Goal: Task Accomplishment & Management: Use online tool/utility

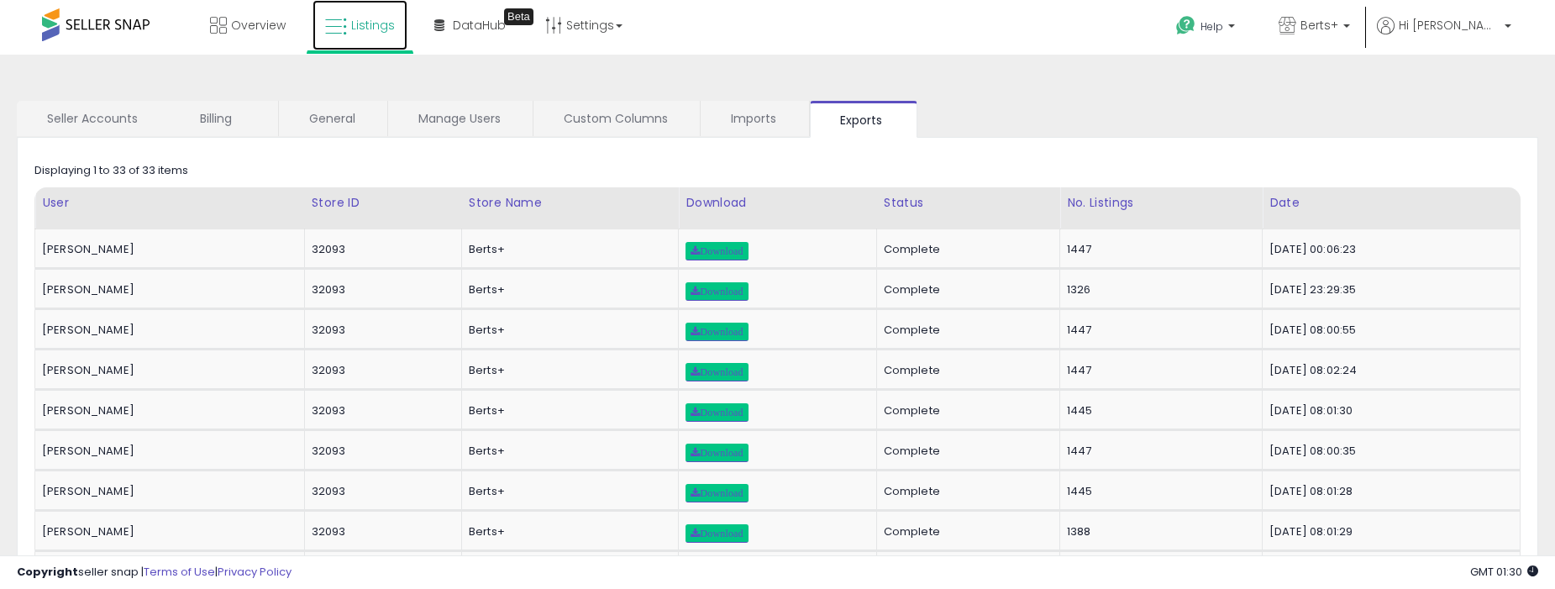
click at [346, 28] on icon at bounding box center [336, 27] width 22 height 22
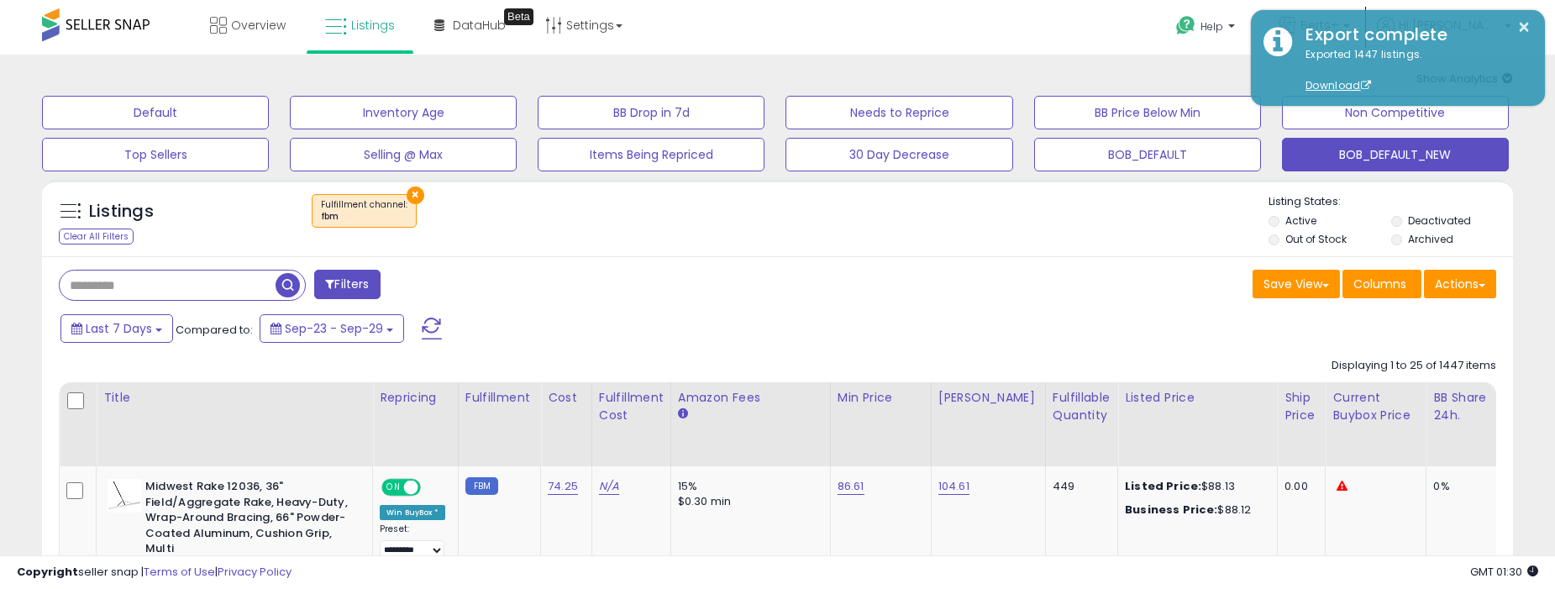
scroll to position [0, 2467]
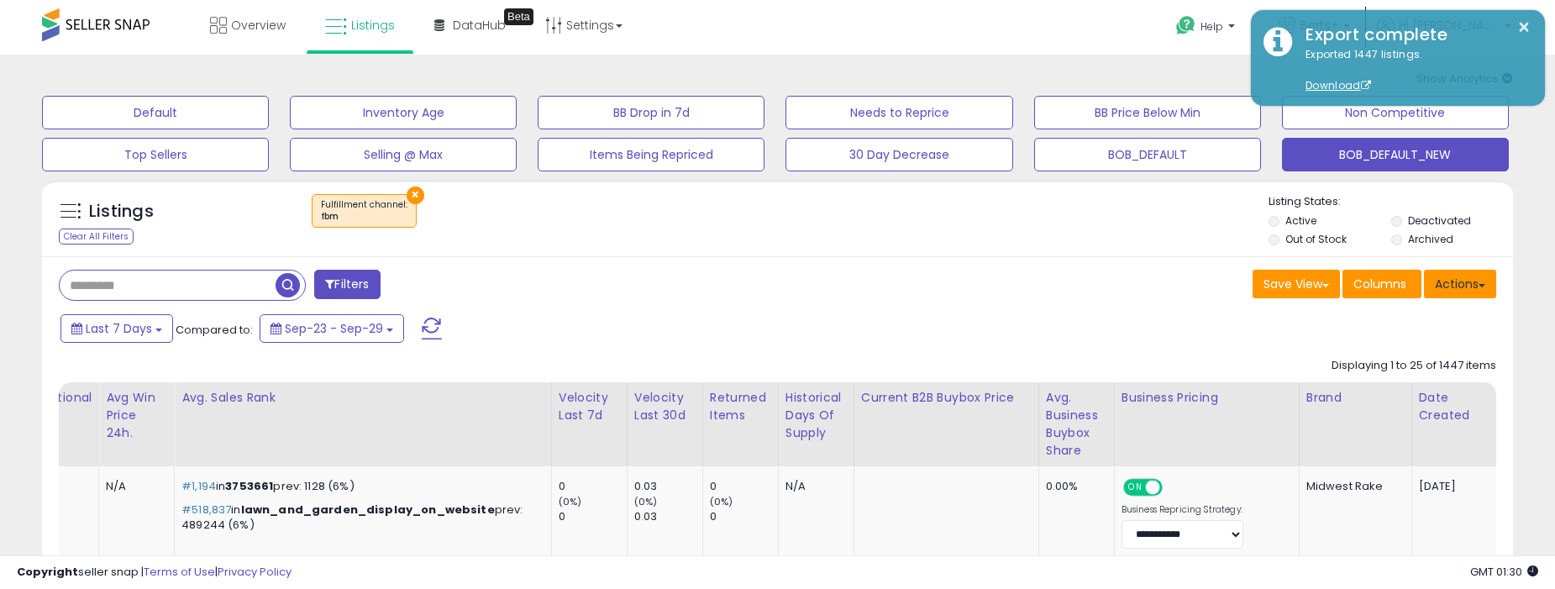
click at [1448, 281] on button "Actions" at bounding box center [1460, 284] width 72 height 29
click at [1372, 291] on span "Columns" at bounding box center [1379, 284] width 53 height 17
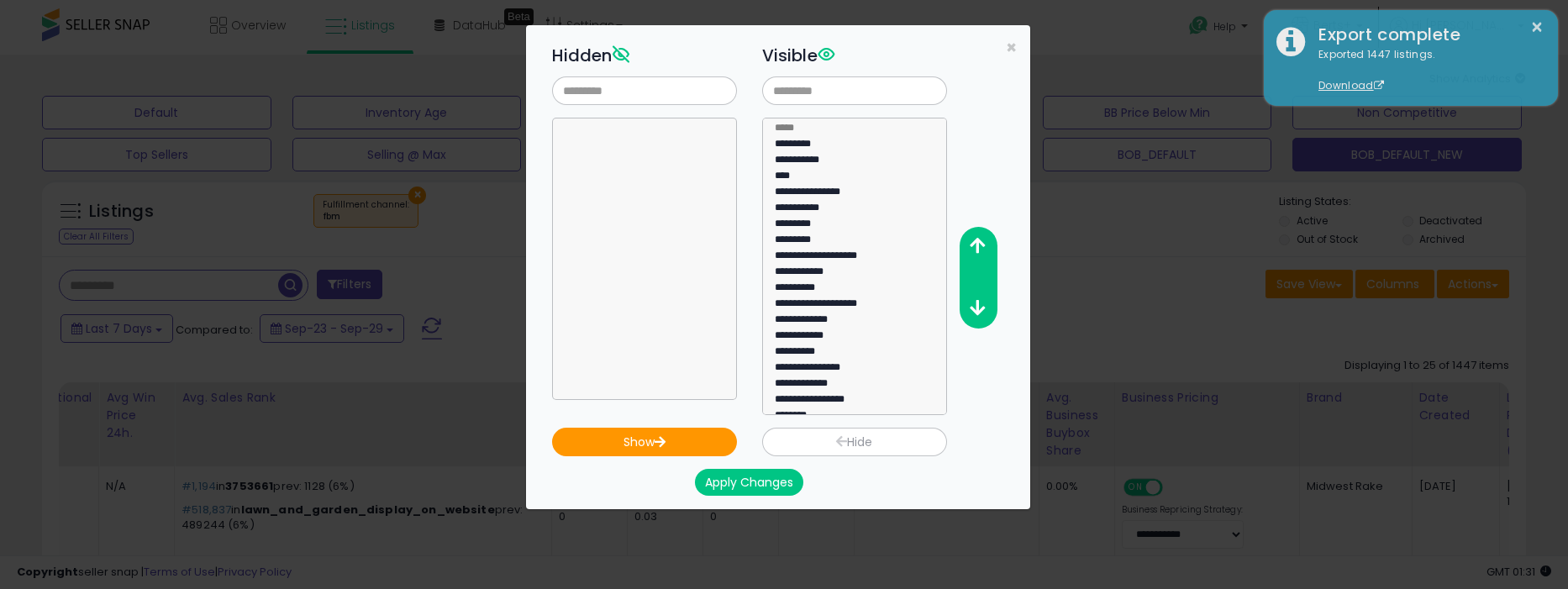
click at [1003, 54] on div "**********" at bounding box center [791, 227] width 504 height 376
click at [1008, 46] on span "×" at bounding box center [1011, 47] width 11 height 24
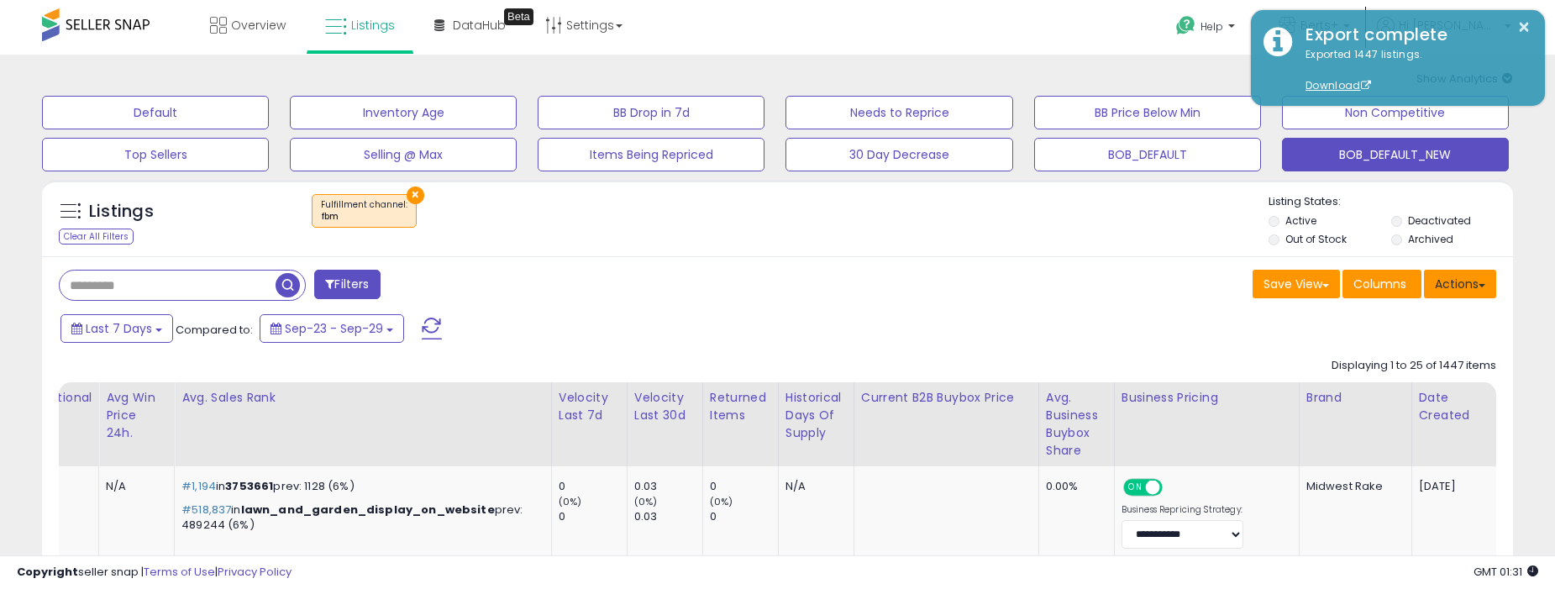
click at [1469, 288] on button "Actions" at bounding box center [1460, 284] width 72 height 29
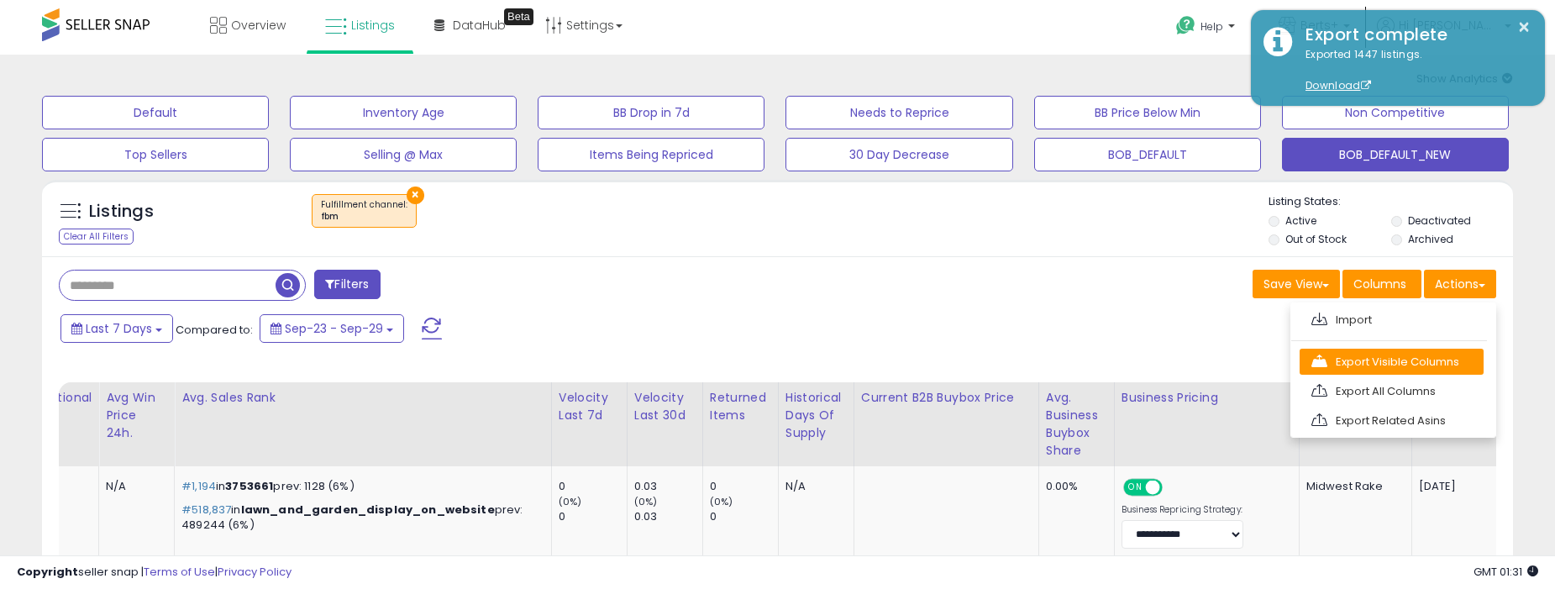
click at [1430, 361] on link "Export Visible Columns" at bounding box center [1392, 362] width 184 height 26
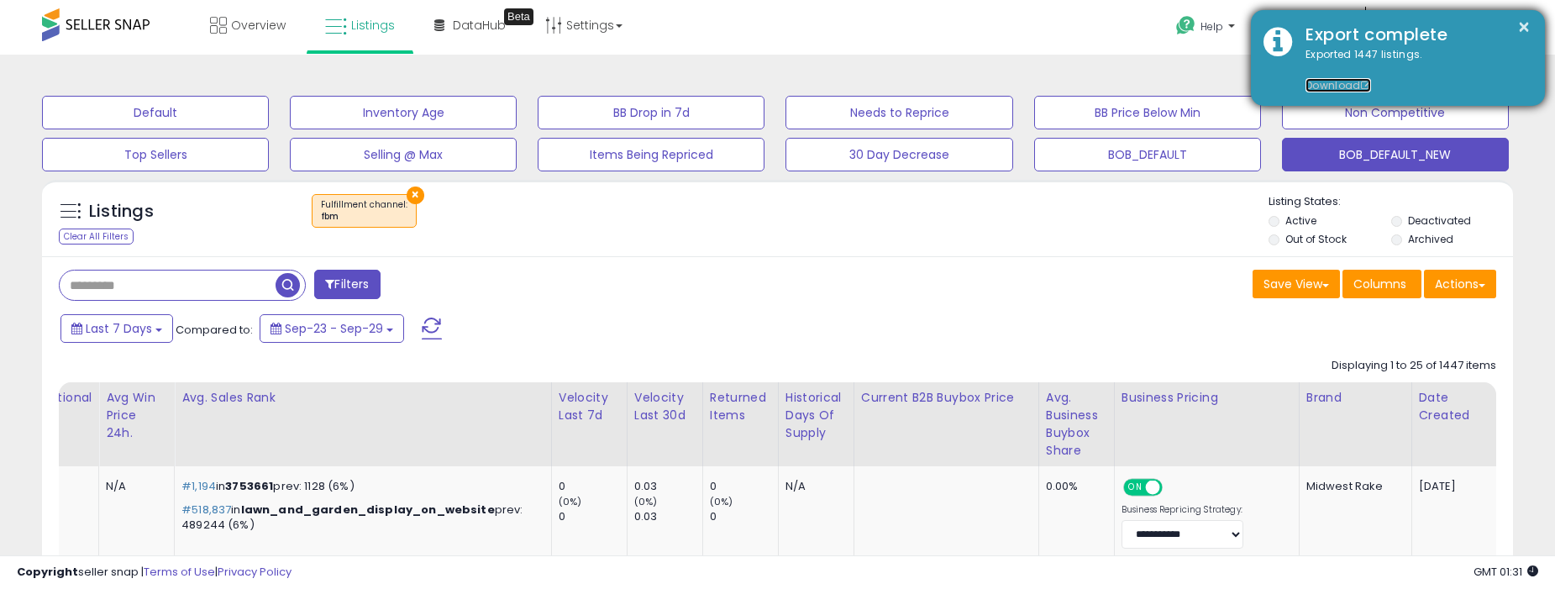
click at [1329, 81] on link "Download" at bounding box center [1339, 85] width 66 height 14
